Goal: Information Seeking & Learning: Learn about a topic

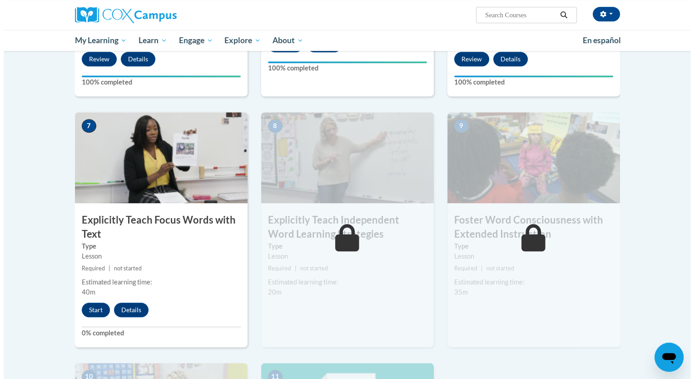
scroll to position [631, 0]
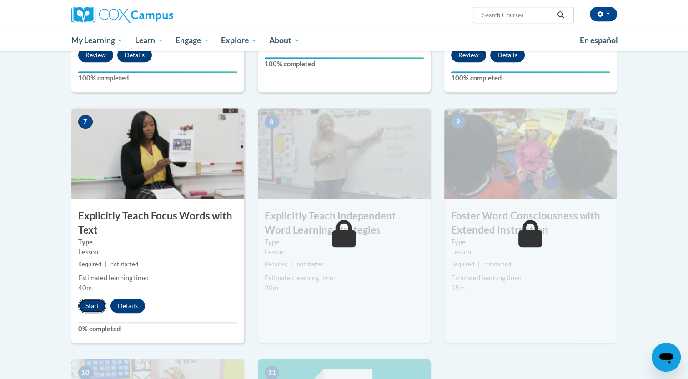
click at [95, 308] on button "Start" at bounding box center [92, 306] width 28 height 15
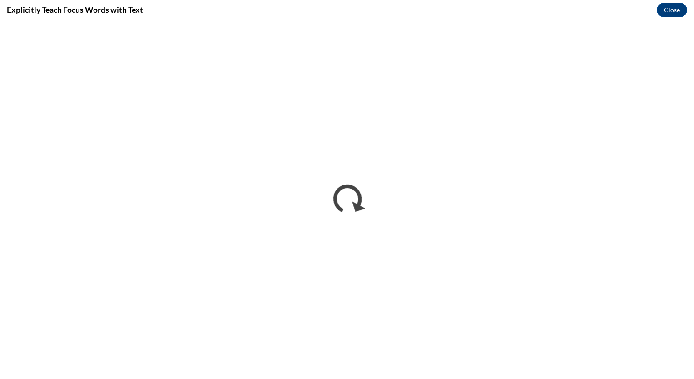
scroll to position [0, 0]
